Goal: Complete application form: Complete application form

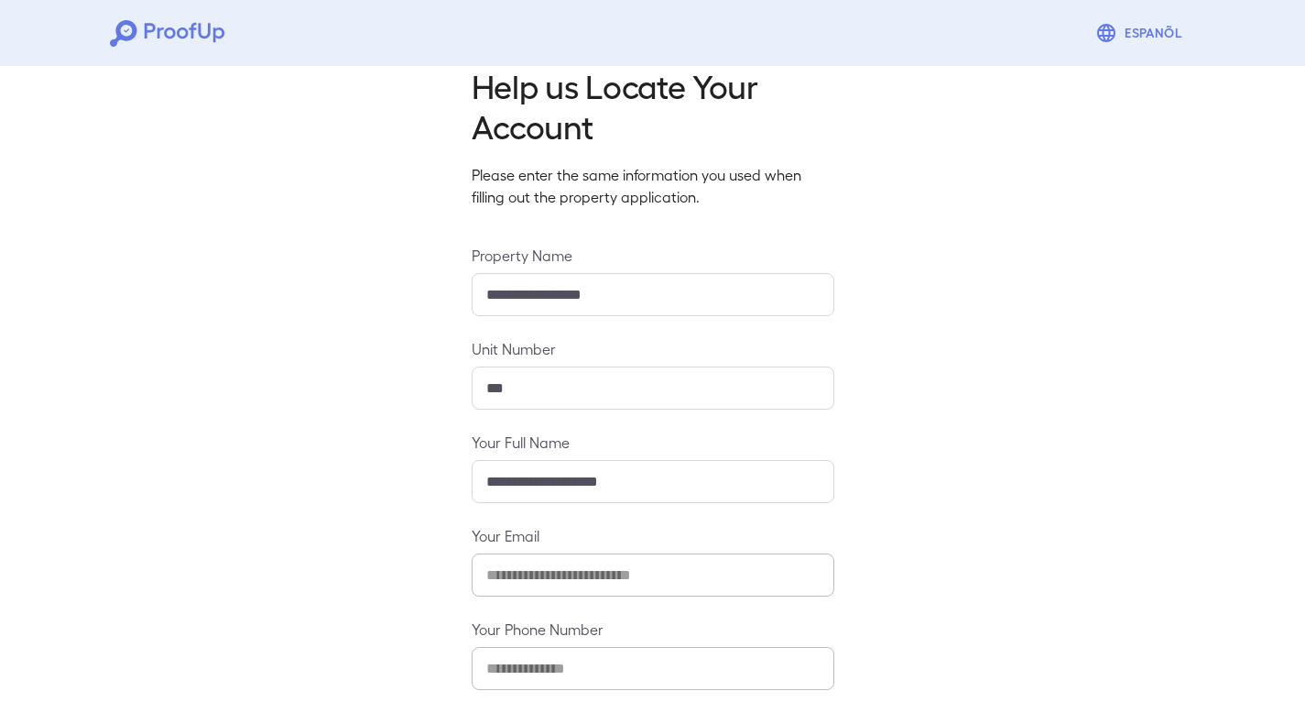
scroll to position [117, 0]
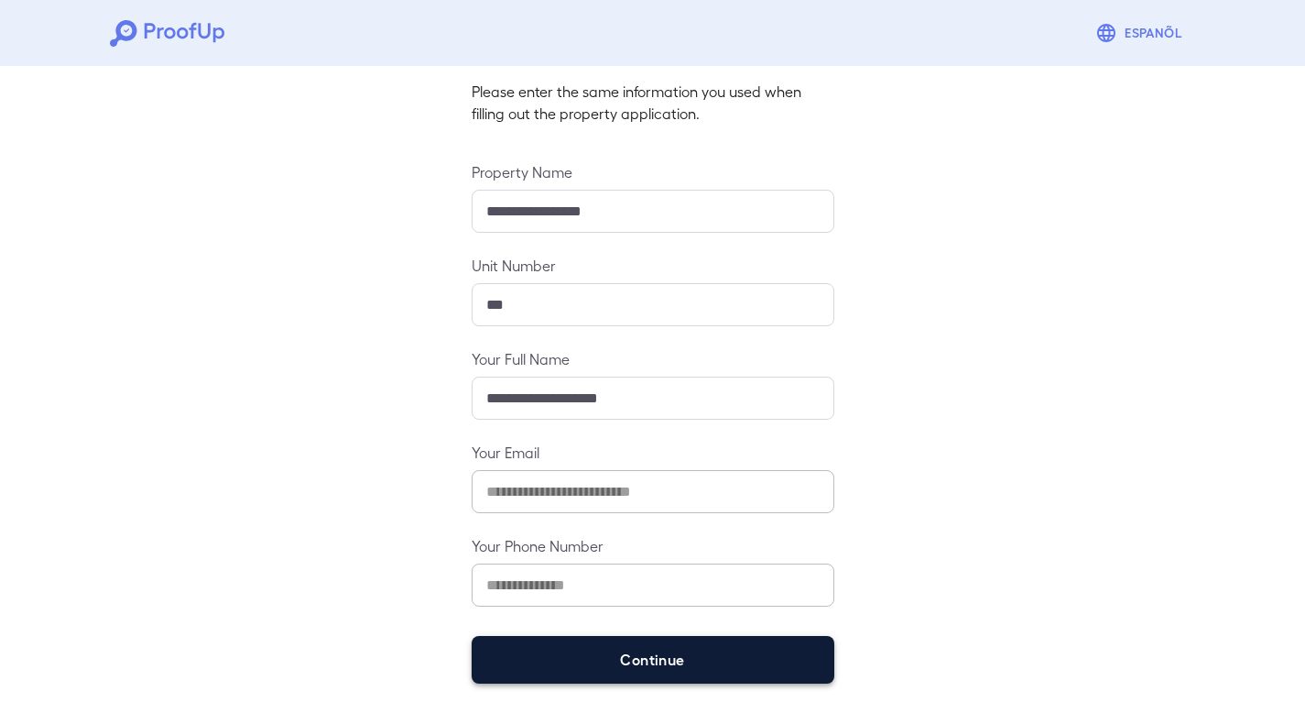
click at [589, 676] on button "Continue" at bounding box center [653, 660] width 363 height 48
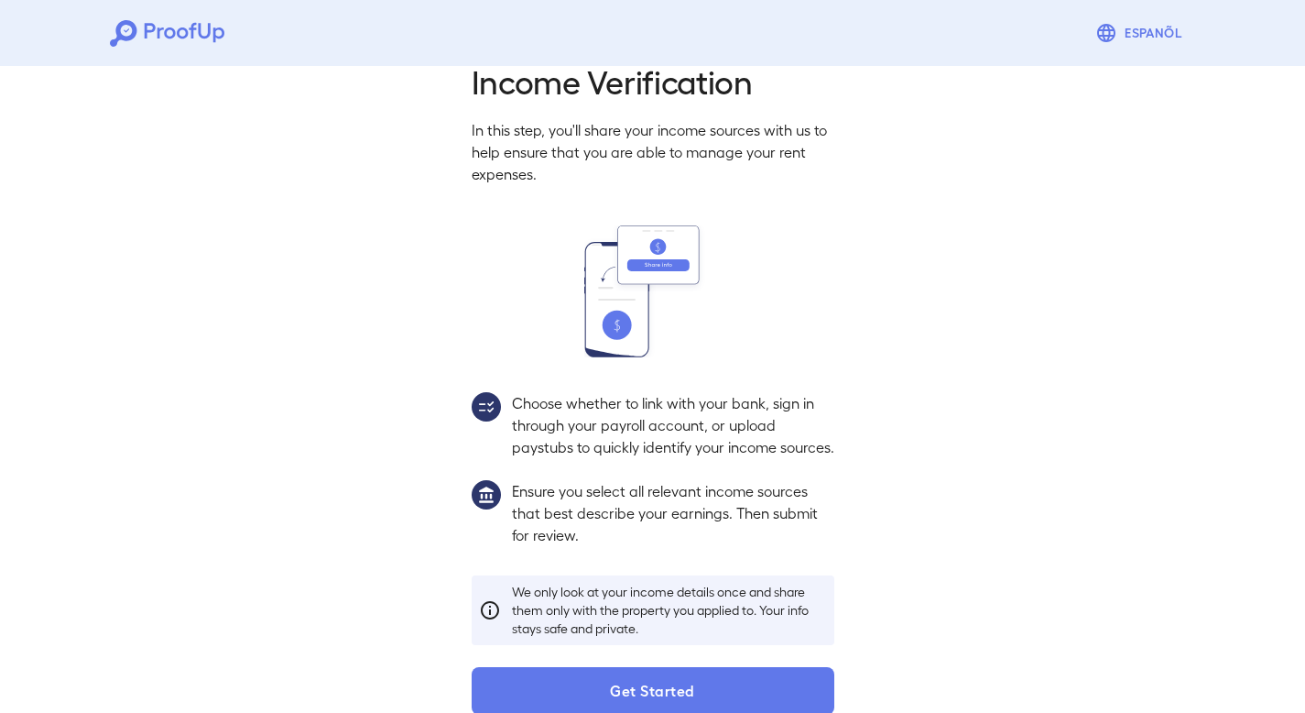
scroll to position [91, 0]
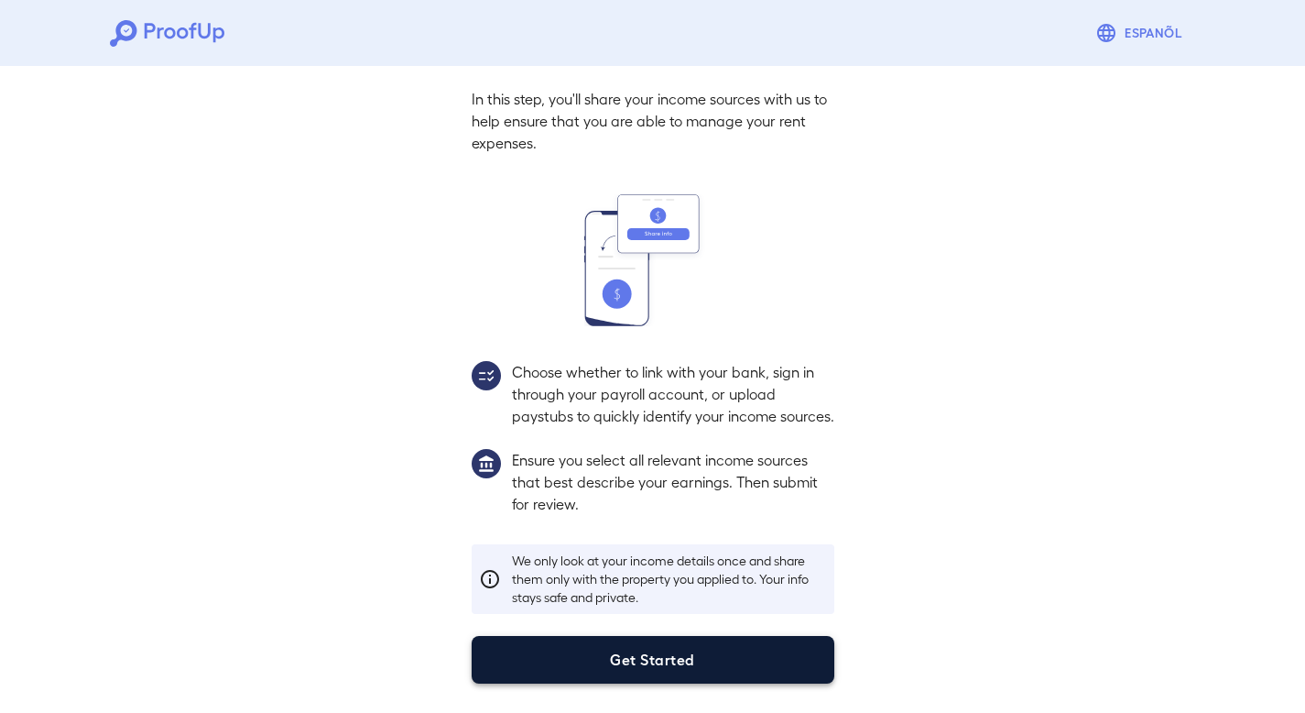
click at [639, 653] on button "Get Started" at bounding box center [653, 660] width 363 height 48
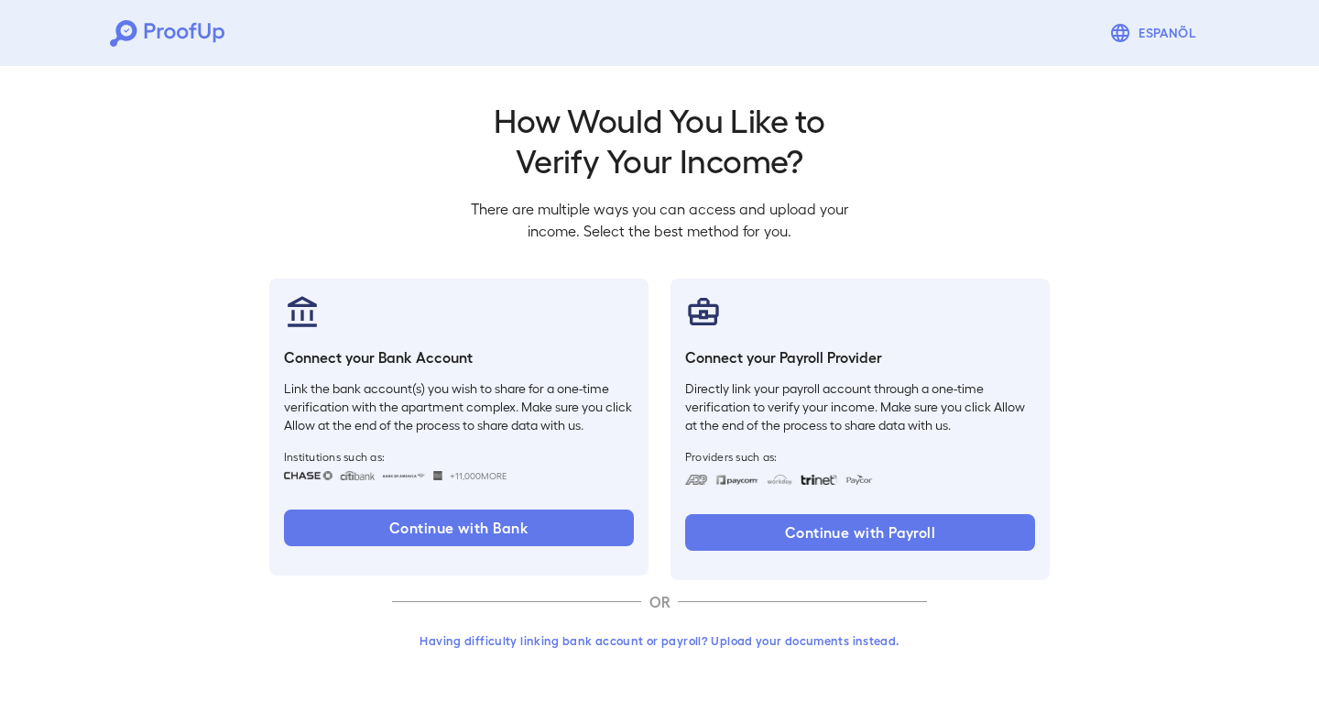
click at [729, 645] on button "Having difficulty linking bank account or payroll? Upload your documents instea…" at bounding box center [659, 640] width 535 height 33
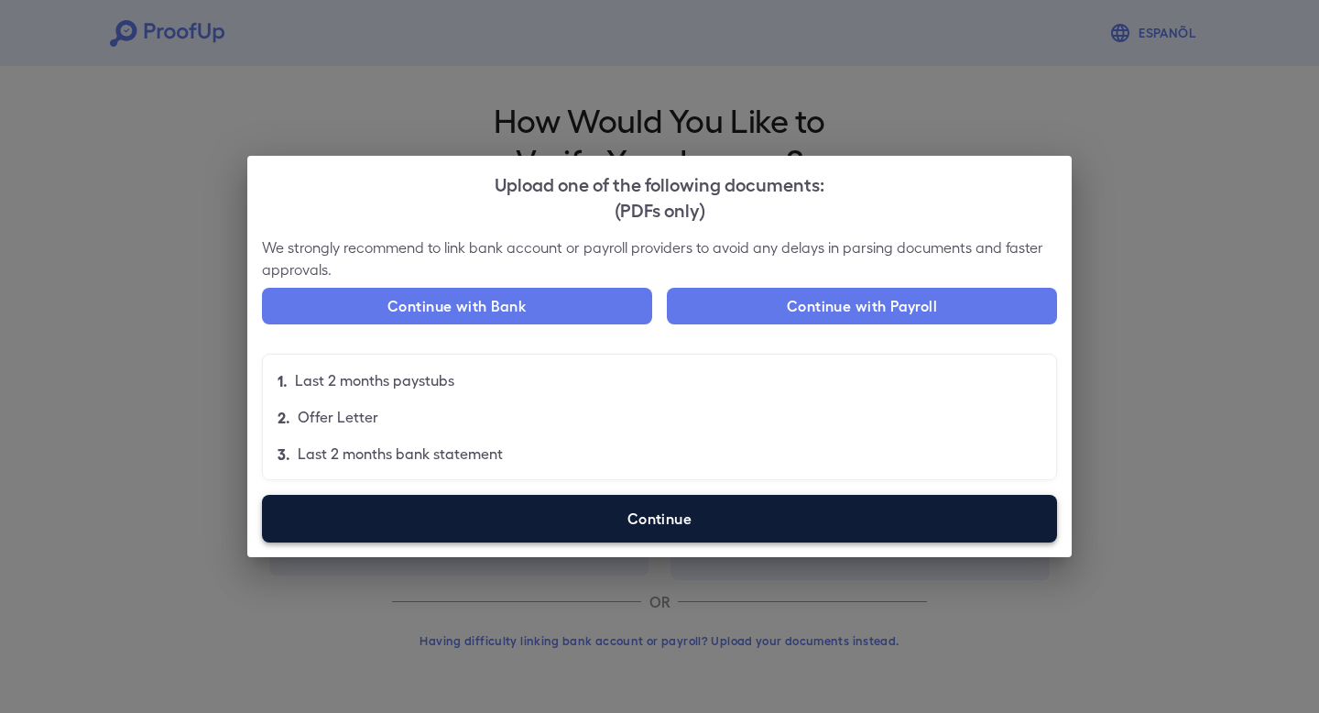
click at [664, 522] on label "Continue" at bounding box center [659, 519] width 795 height 48
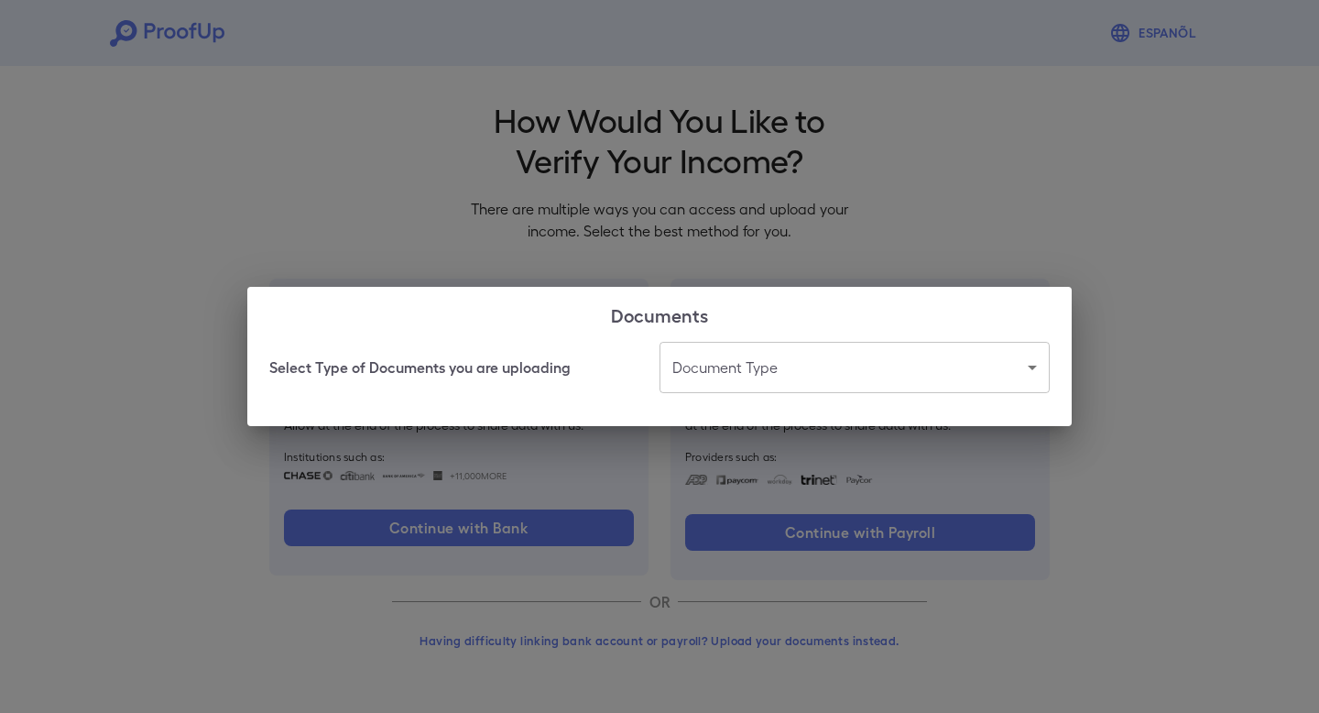
click at [794, 344] on body "Espanõl Go back How Would You Like to Verify Your Income? There are multiple wa…" at bounding box center [659, 350] width 1319 height 700
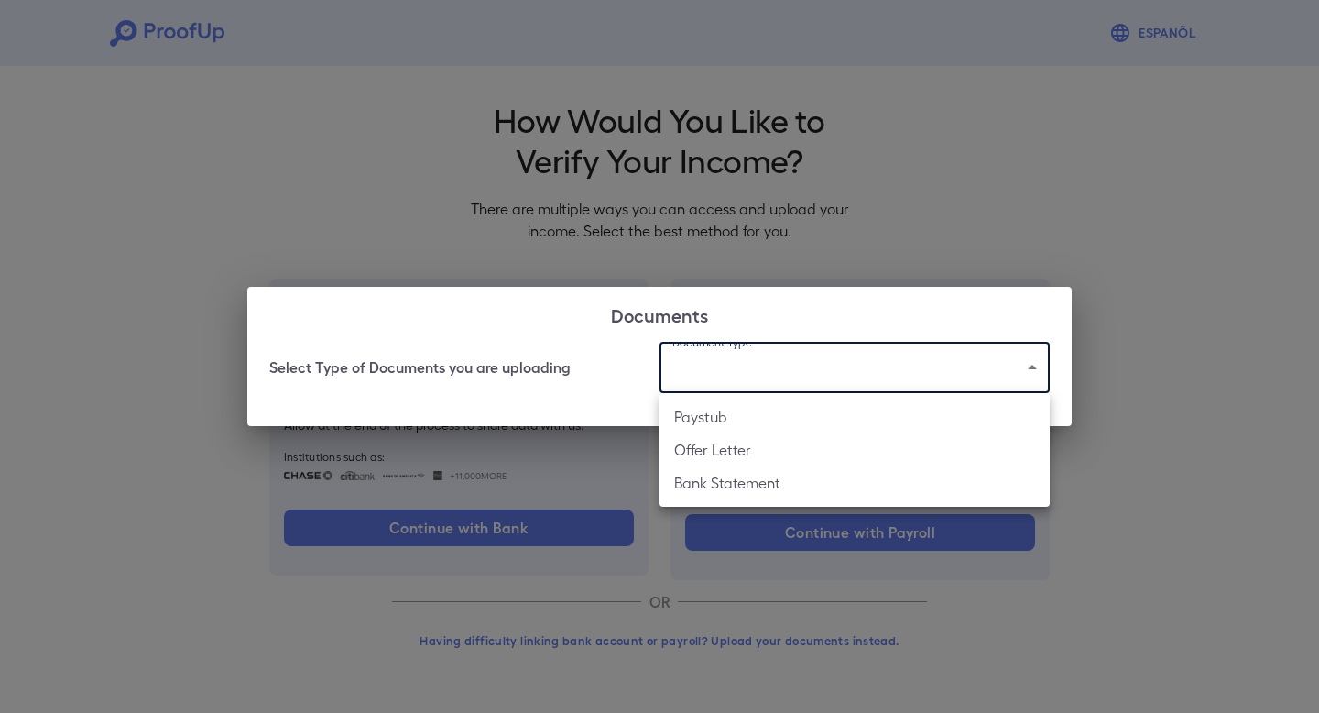
click at [750, 481] on li "Bank Statement" at bounding box center [855, 482] width 390 height 33
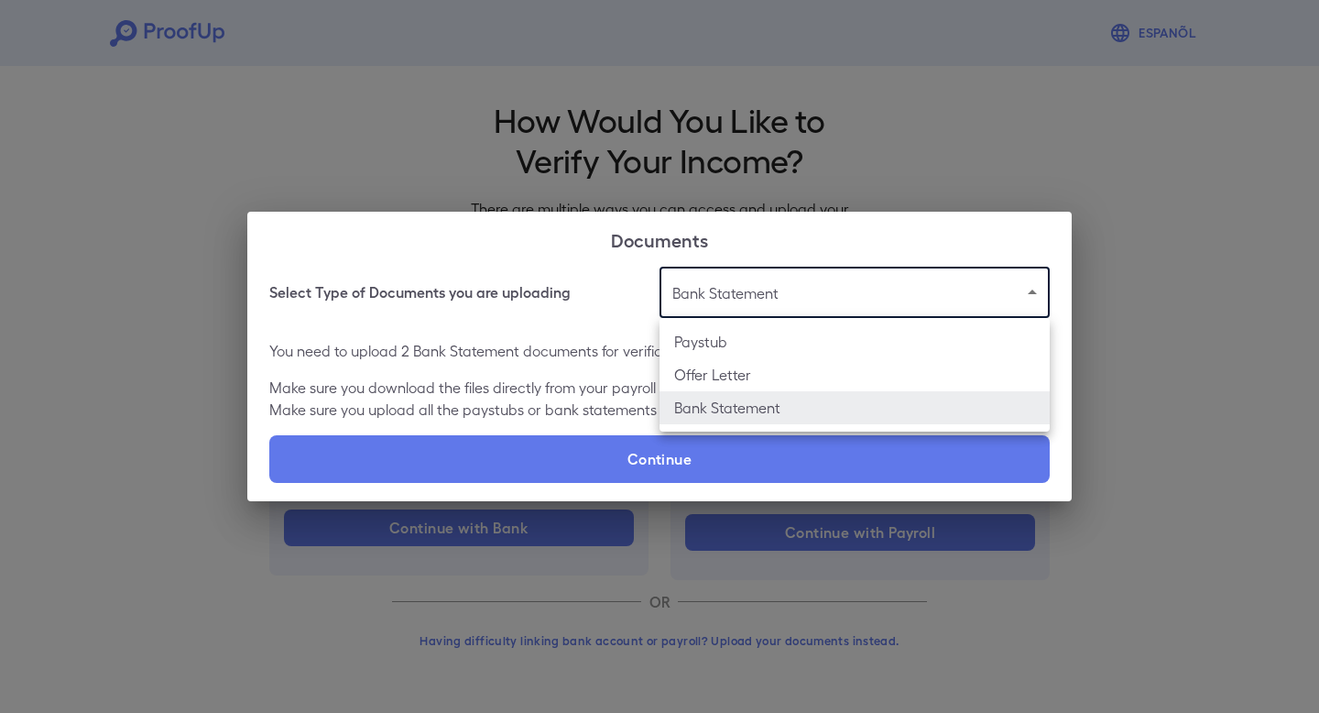
click at [732, 289] on body "**********" at bounding box center [659, 350] width 1319 height 700
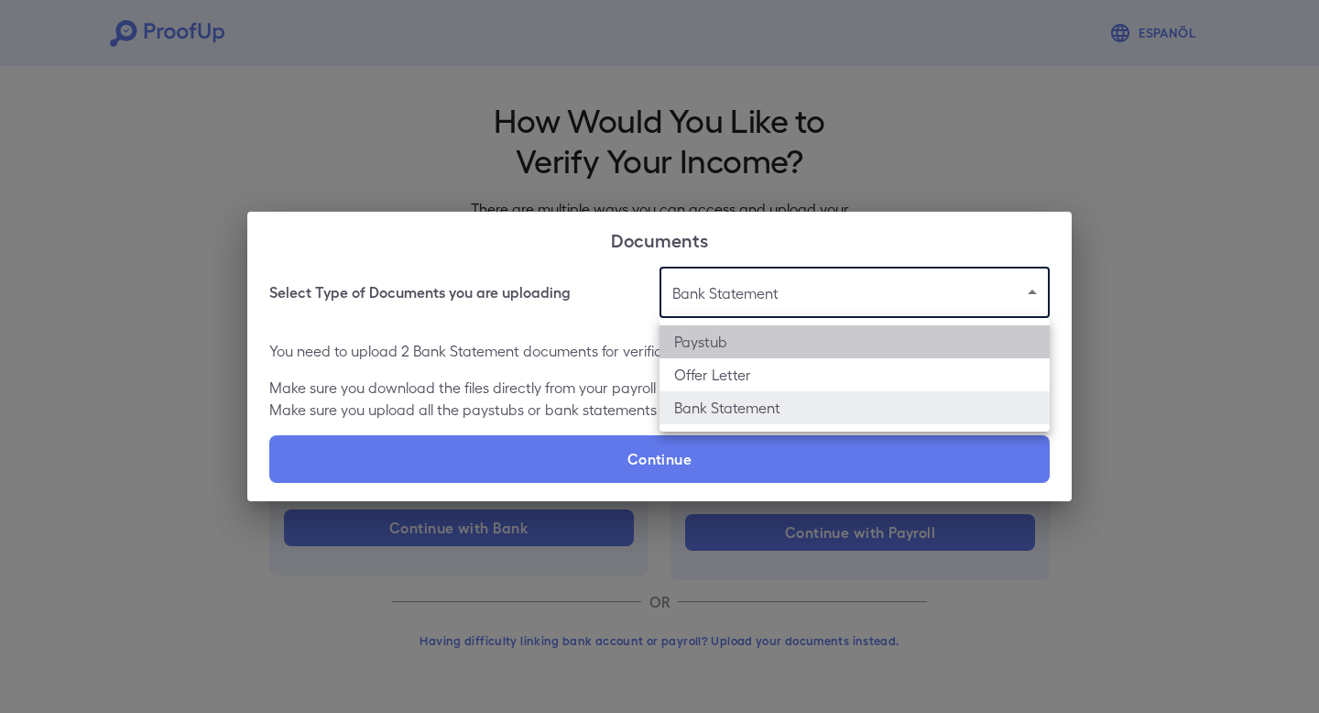
click at [718, 344] on li "Paystub" at bounding box center [855, 341] width 390 height 33
type input "*******"
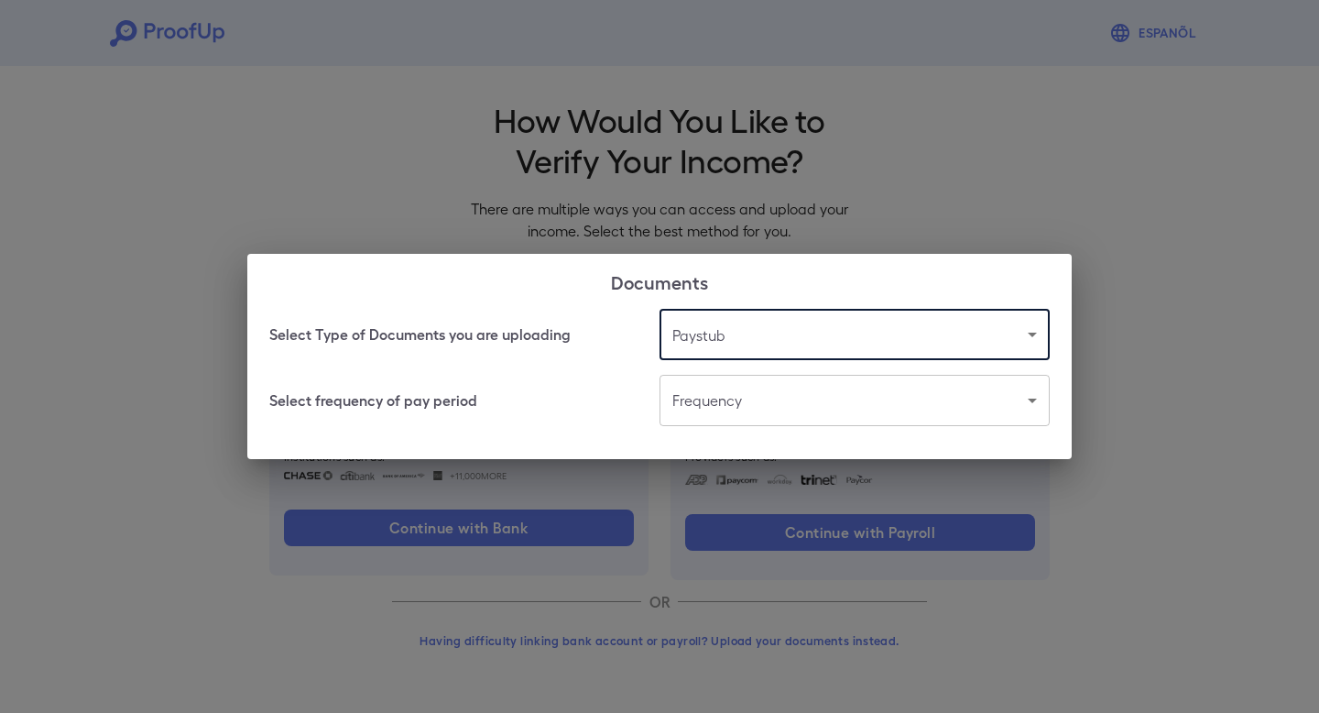
click at [740, 405] on body "Espanõl Go back How Would You Like to Verify Your Income? There are multiple wa…" at bounding box center [659, 350] width 1319 height 700
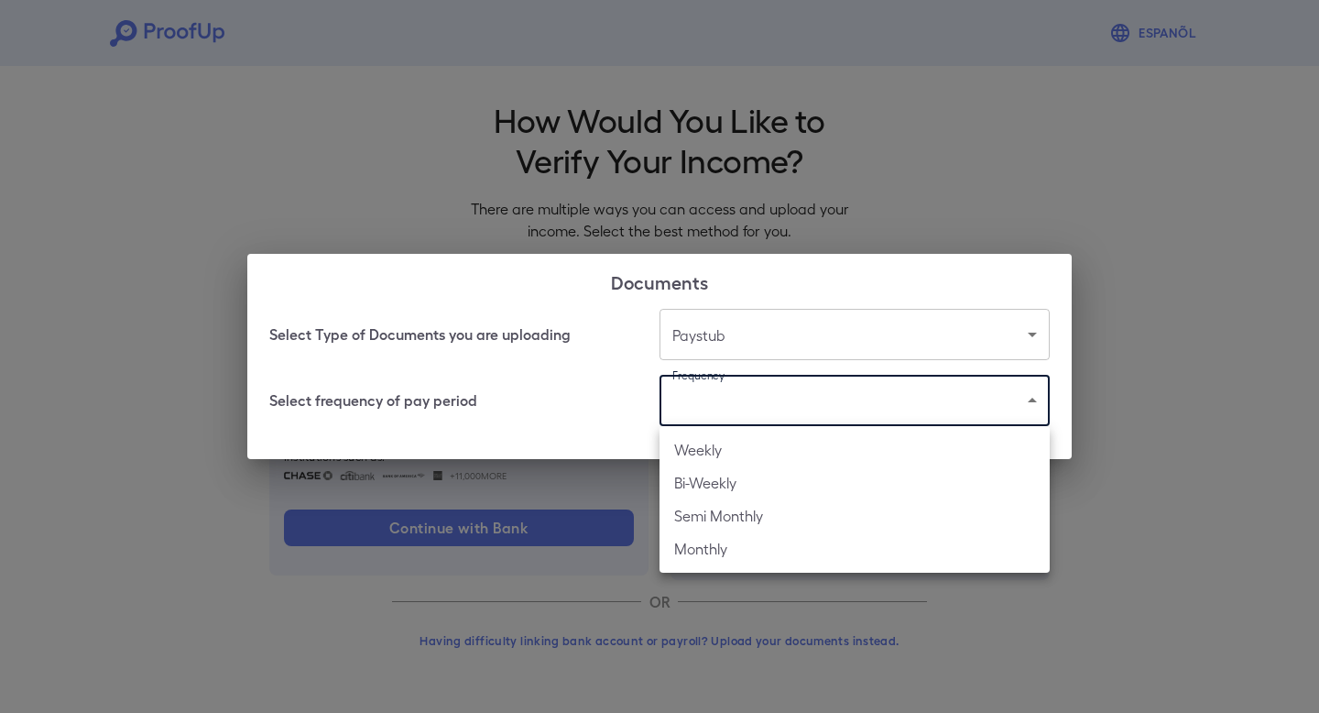
click at [716, 485] on li "Bi-Weekly" at bounding box center [855, 482] width 390 height 33
type input "*********"
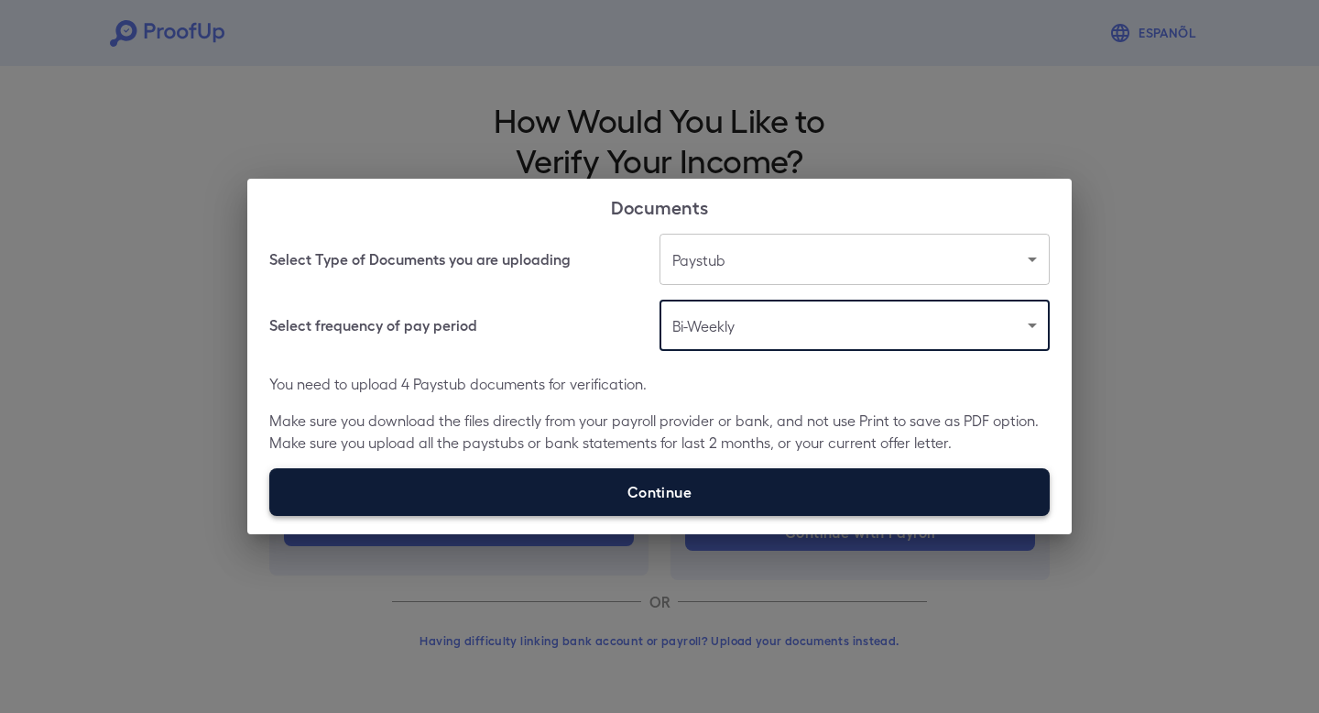
click at [722, 489] on label "Continue" at bounding box center [659, 492] width 781 height 48
click at [270, 515] on input "Continue" at bounding box center [269, 515] width 1 height 1
click at [747, 499] on label "Continue" at bounding box center [659, 492] width 781 height 48
click at [270, 515] on input "Continue" at bounding box center [269, 515] width 1 height 1
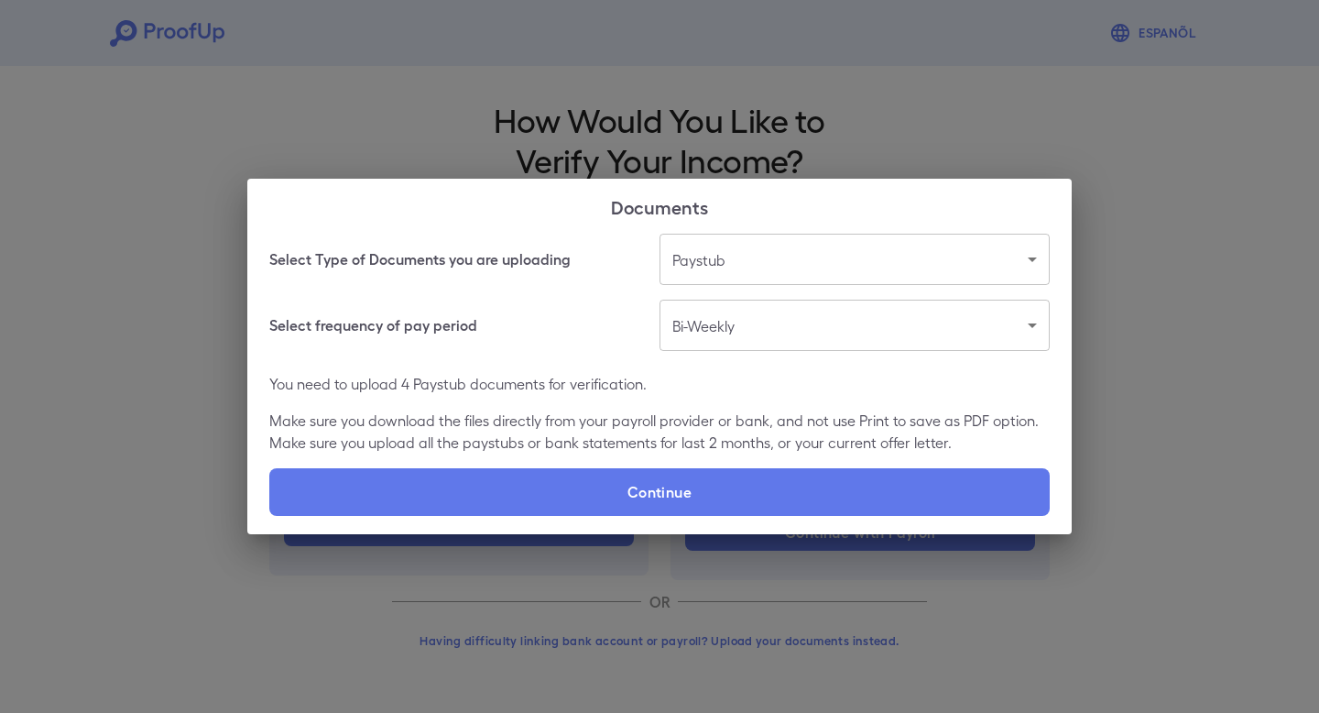
type input "**********"
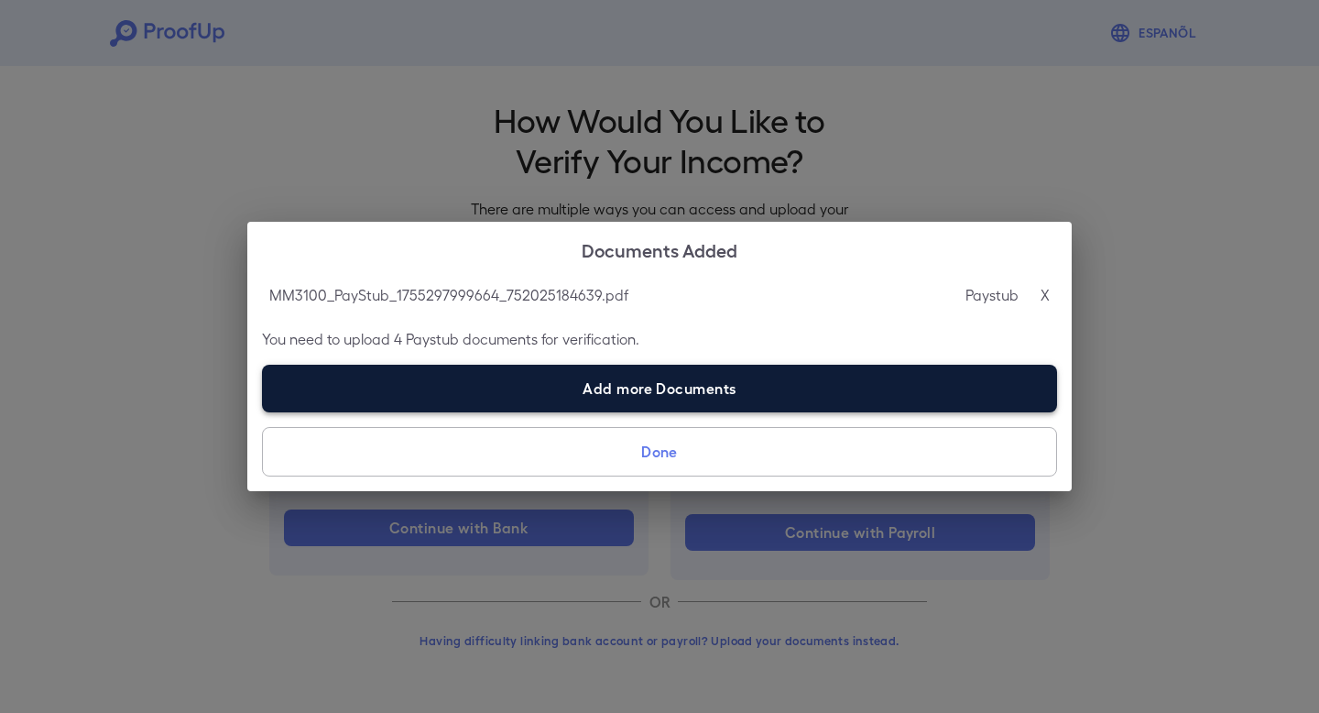
click at [672, 385] on label "Add more Documents" at bounding box center [659, 389] width 795 height 48
click at [263, 411] on input "Add more Documents" at bounding box center [262, 411] width 1 height 1
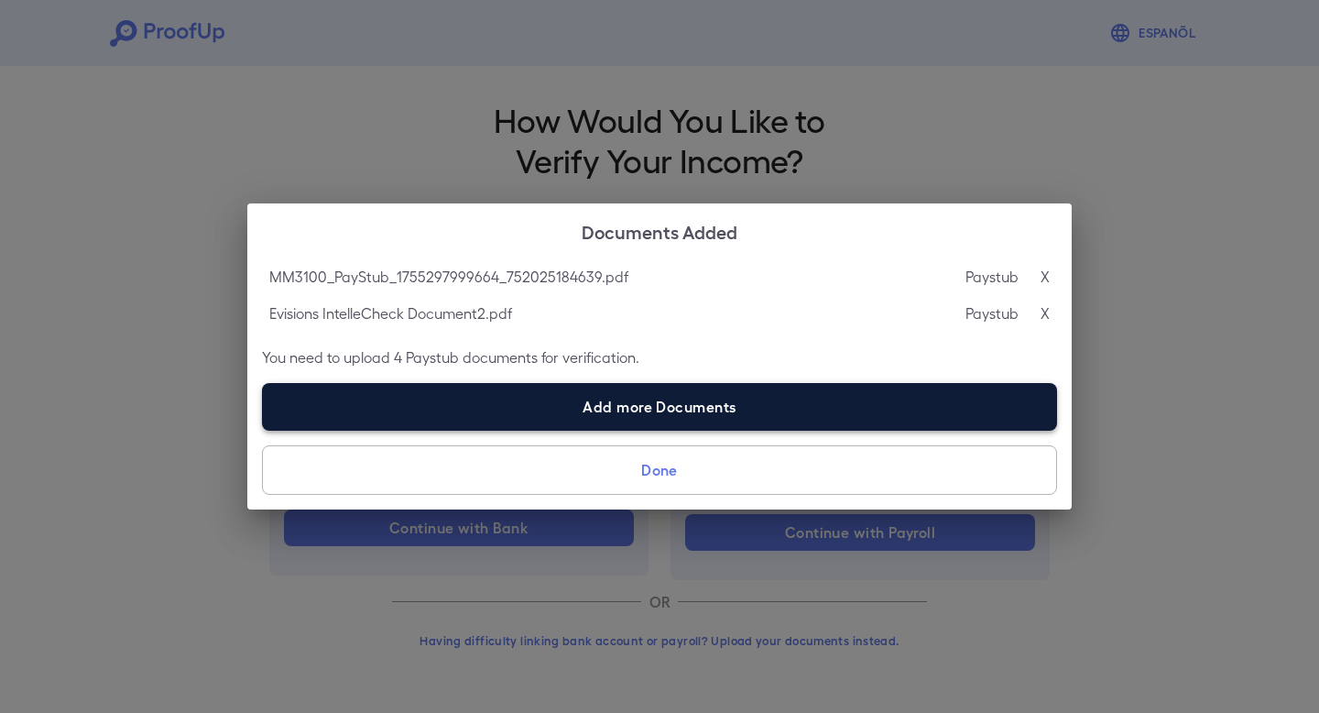
click at [665, 412] on label "Add more Documents" at bounding box center [659, 407] width 795 height 48
click at [263, 430] on input "Add more Documents" at bounding box center [262, 430] width 1 height 1
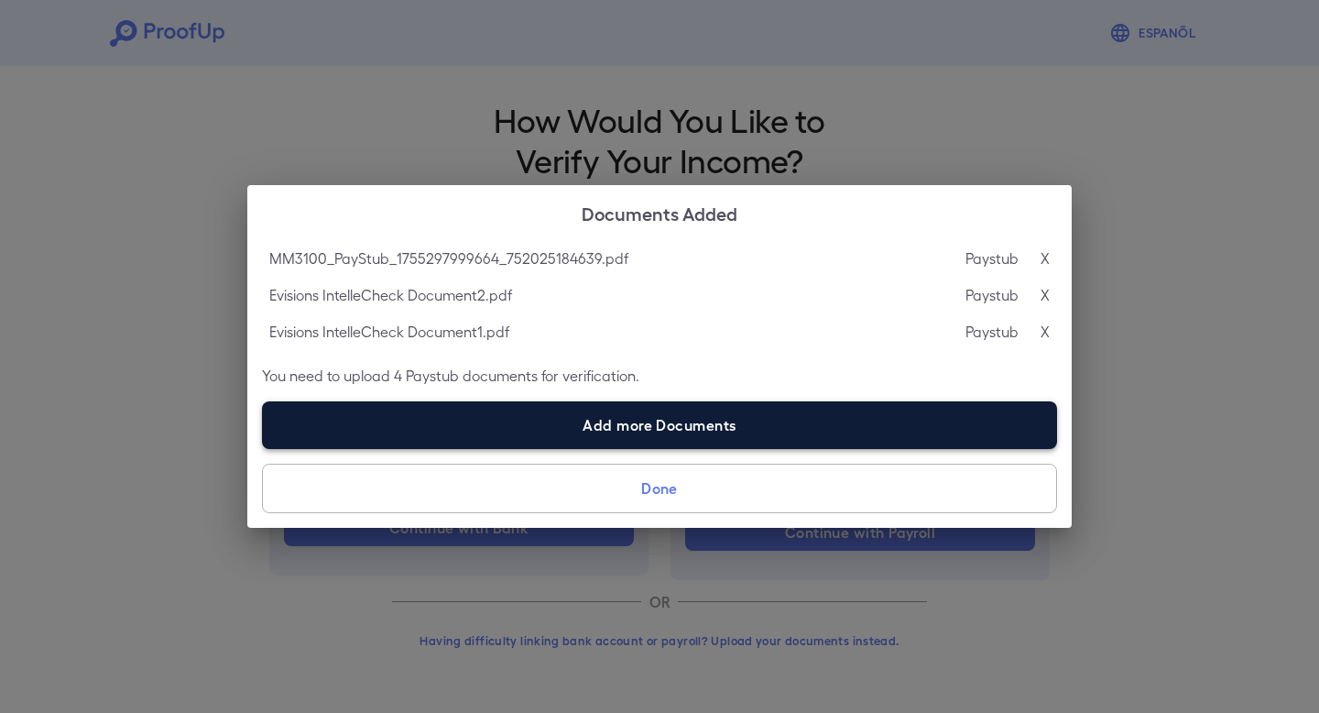
click at [717, 422] on label "Add more Documents" at bounding box center [659, 425] width 795 height 48
click at [263, 448] on input "Add more Documents" at bounding box center [262, 448] width 1 height 1
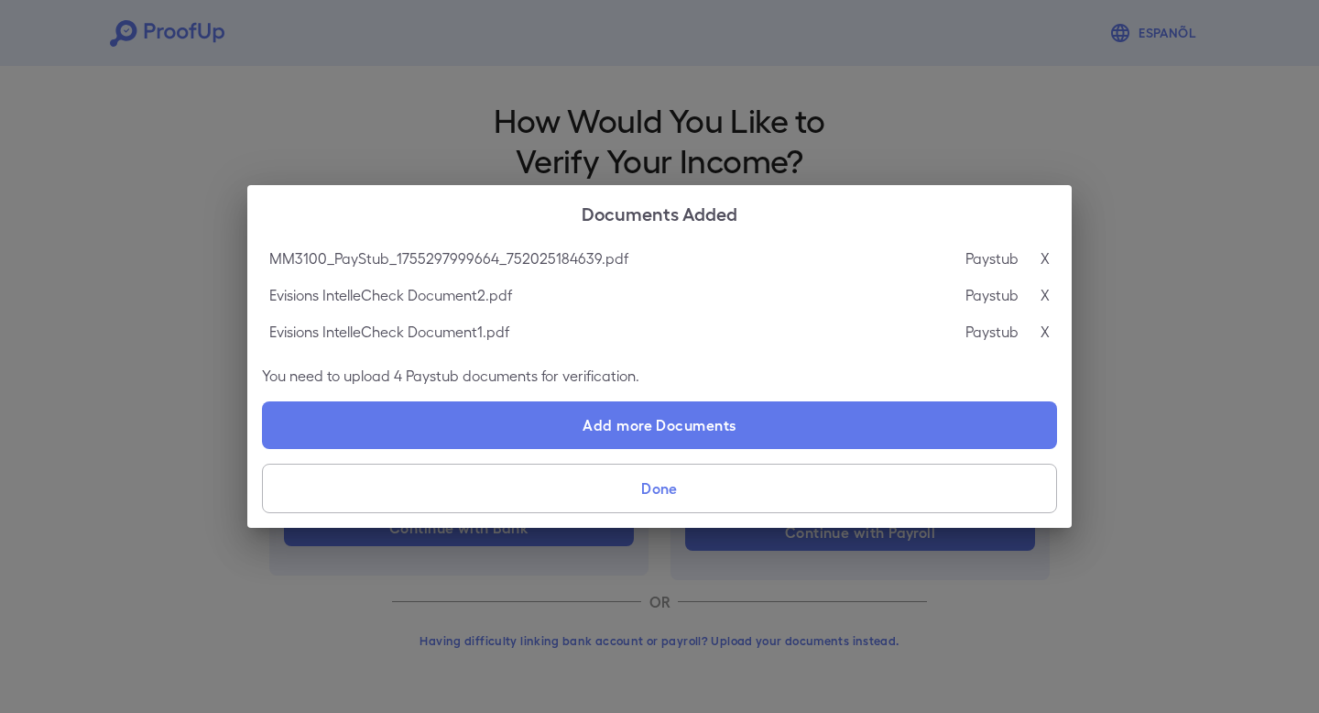
type input "**********"
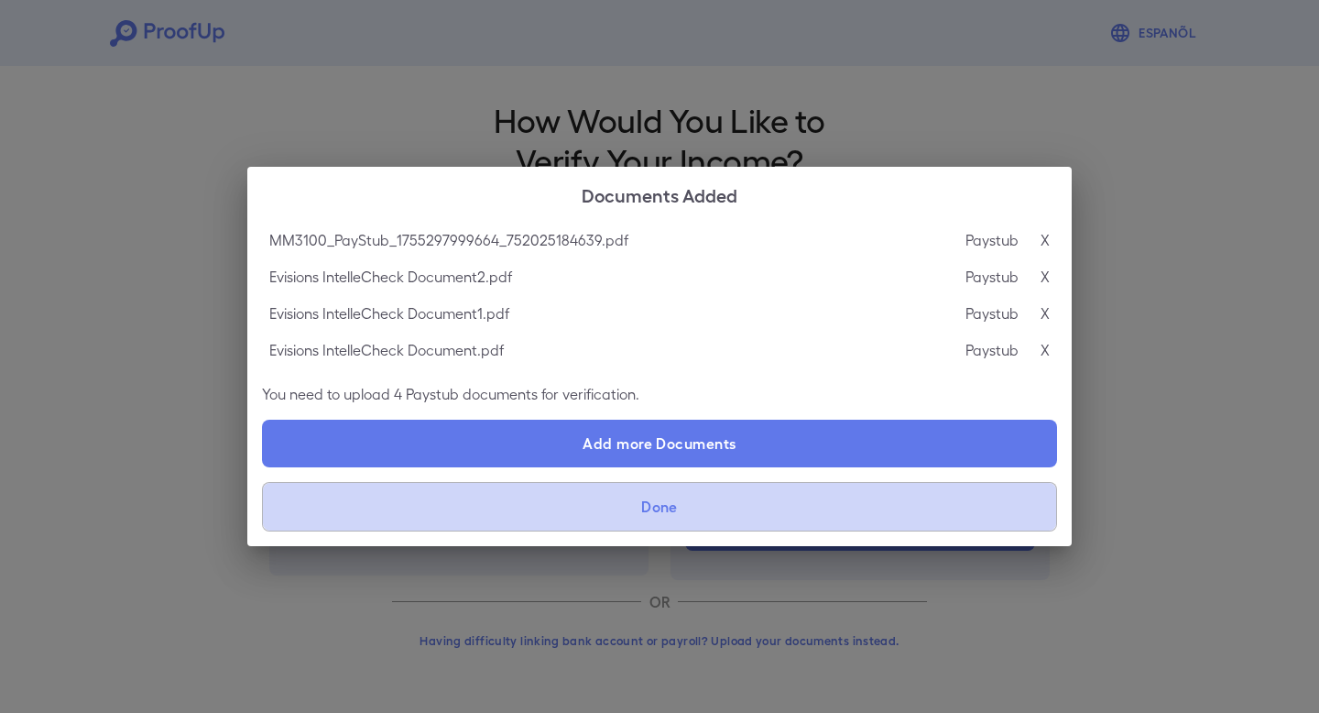
click at [719, 509] on button "Done" at bounding box center [659, 506] width 795 height 49
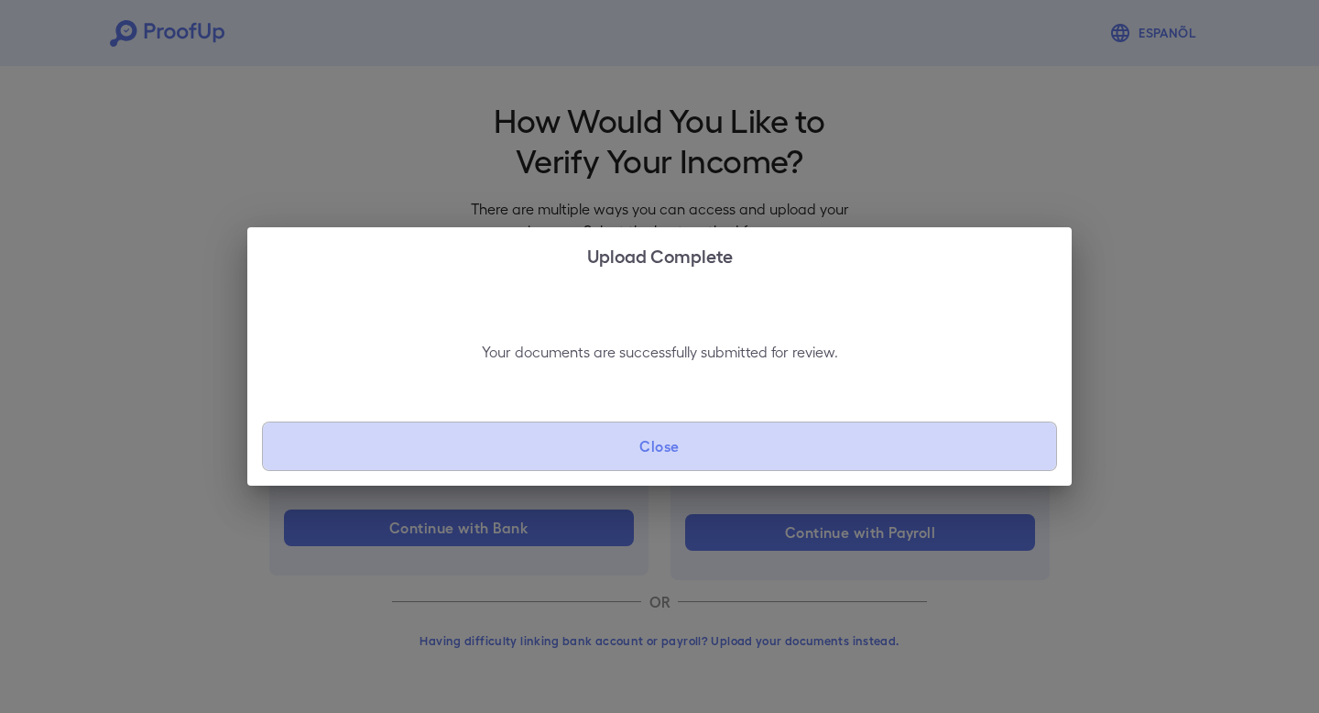
click at [753, 453] on button "Close" at bounding box center [659, 445] width 795 height 49
